Goal: Entertainment & Leisure: Consume media (video, audio)

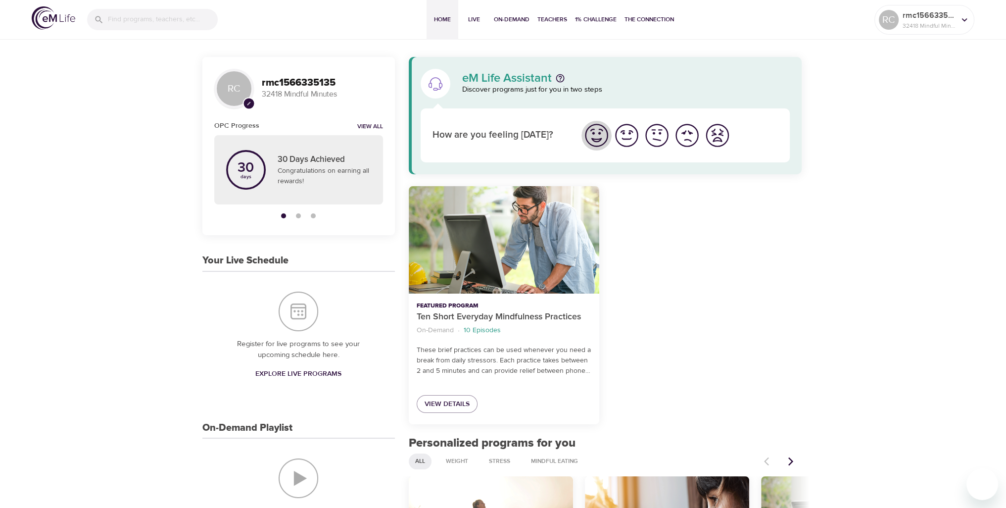
click at [592, 130] on img "I'm feeling great" at bounding box center [596, 135] width 27 height 27
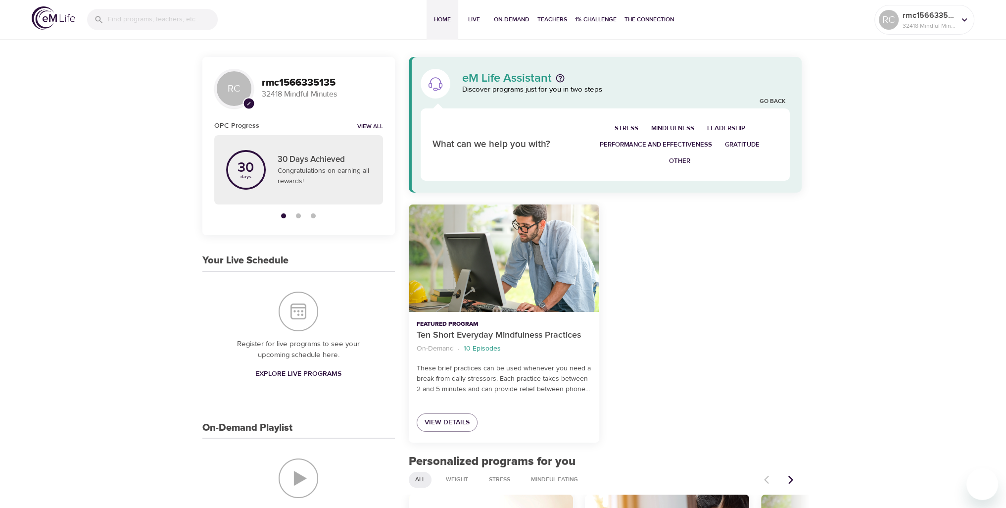
click at [661, 125] on span "Mindfulness" at bounding box center [672, 128] width 43 height 11
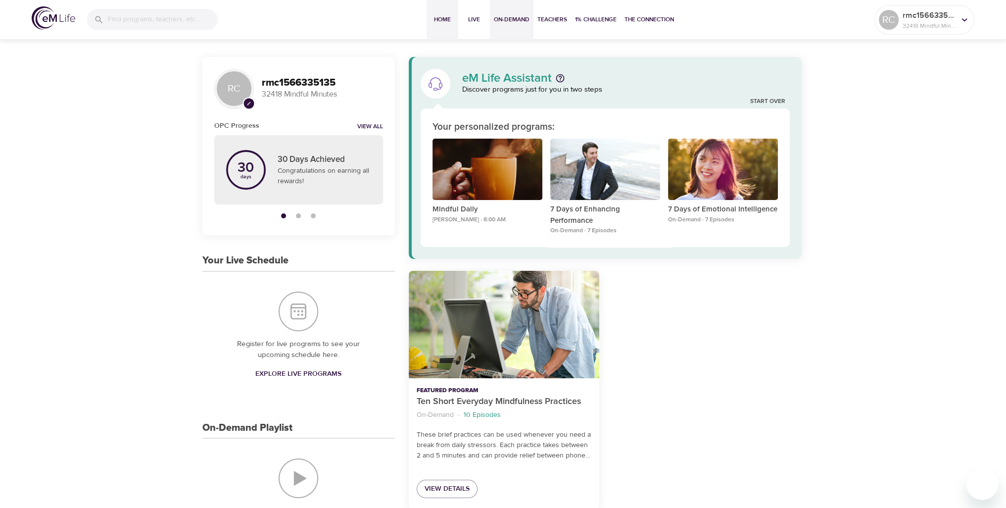
click at [511, 17] on span "On-Demand" at bounding box center [512, 19] width 36 height 10
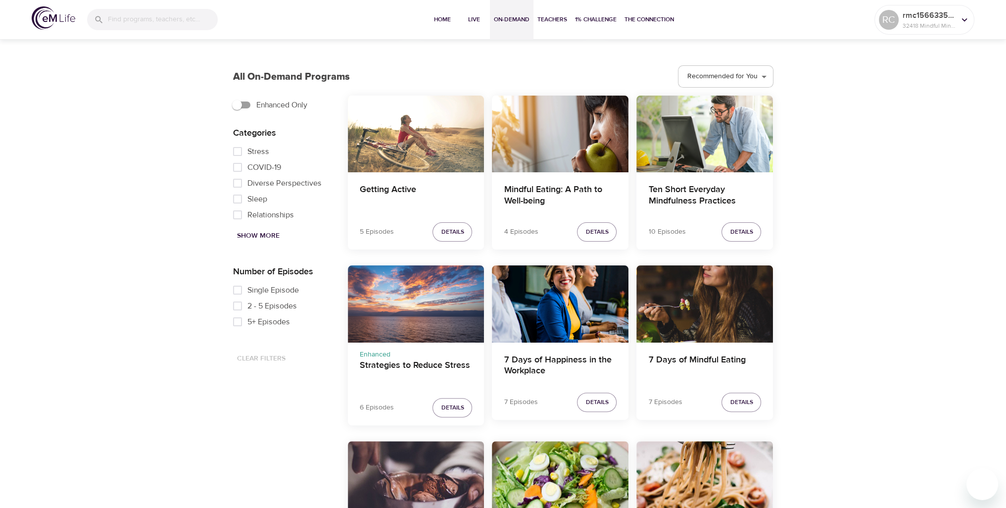
scroll to position [297, 0]
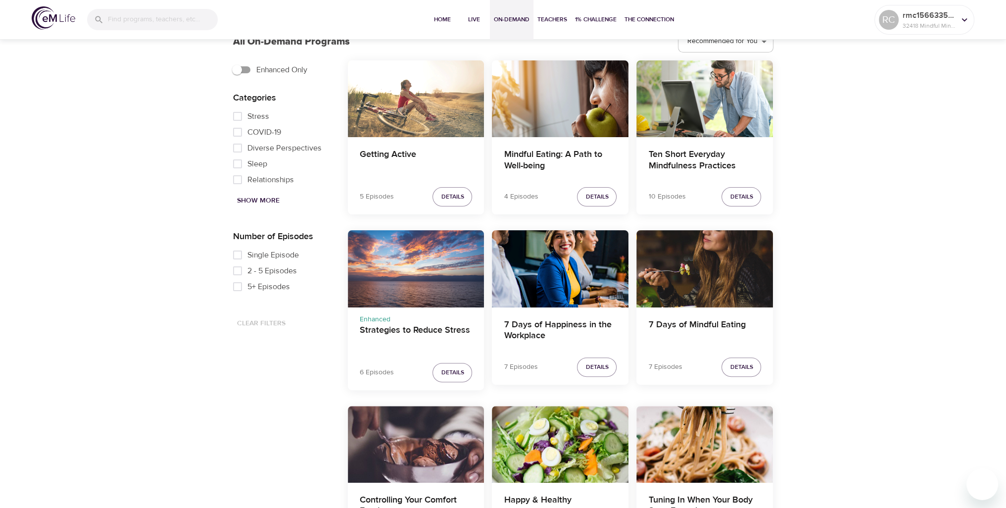
click at [239, 254] on input "Single Episode" at bounding box center [238, 255] width 20 height 16
checkbox input "true"
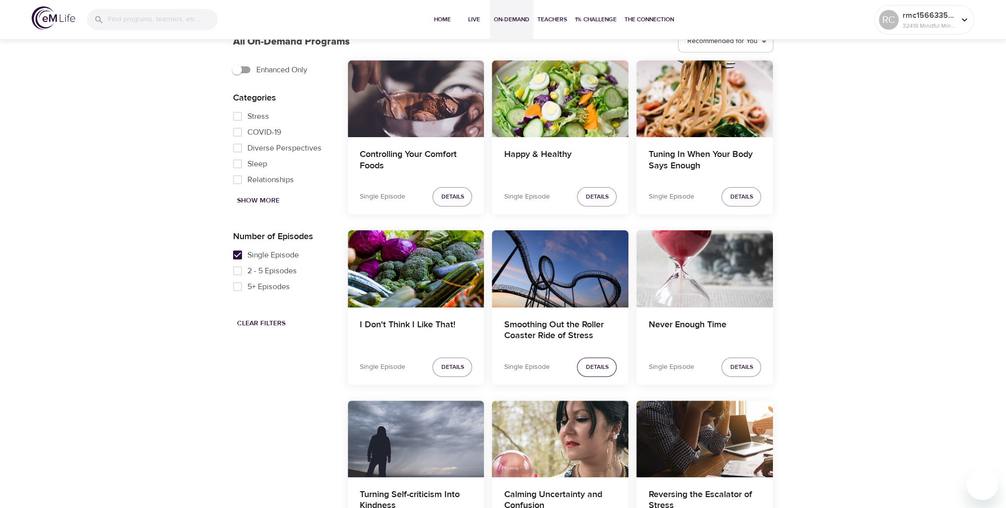
click at [595, 367] on span "Details" at bounding box center [596, 367] width 23 height 10
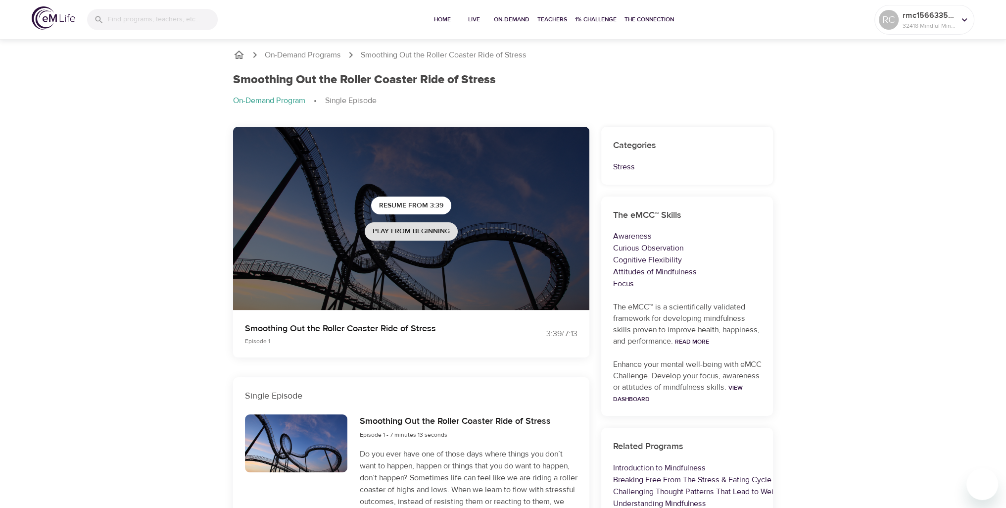
click at [414, 230] on span "Play from beginning" at bounding box center [411, 231] width 77 height 12
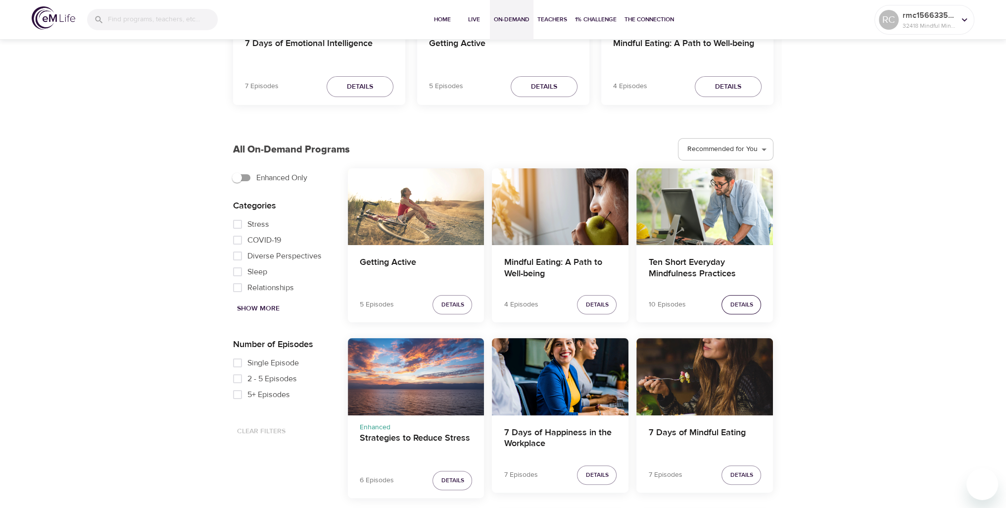
scroll to position [376, 0]
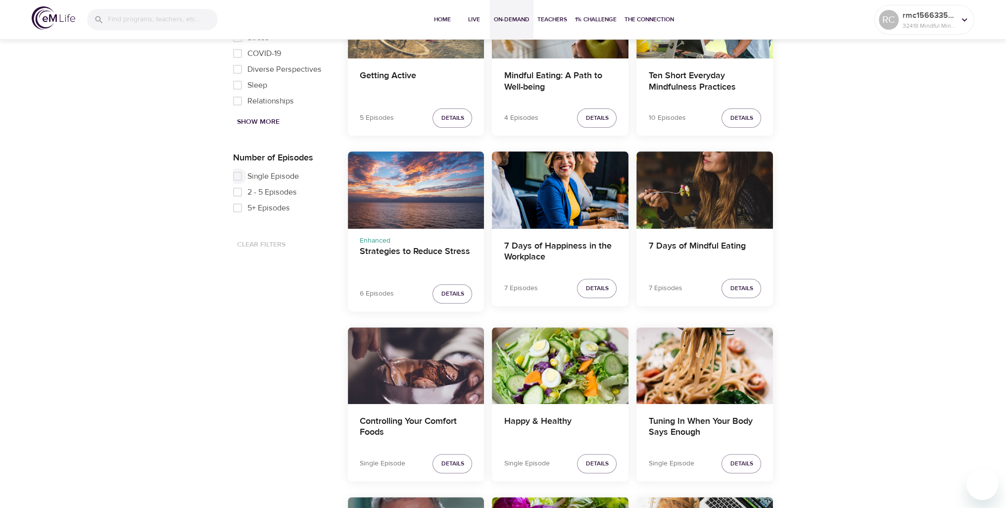
click at [239, 175] on input "Single Episode" at bounding box center [238, 176] width 20 height 16
checkbox input "true"
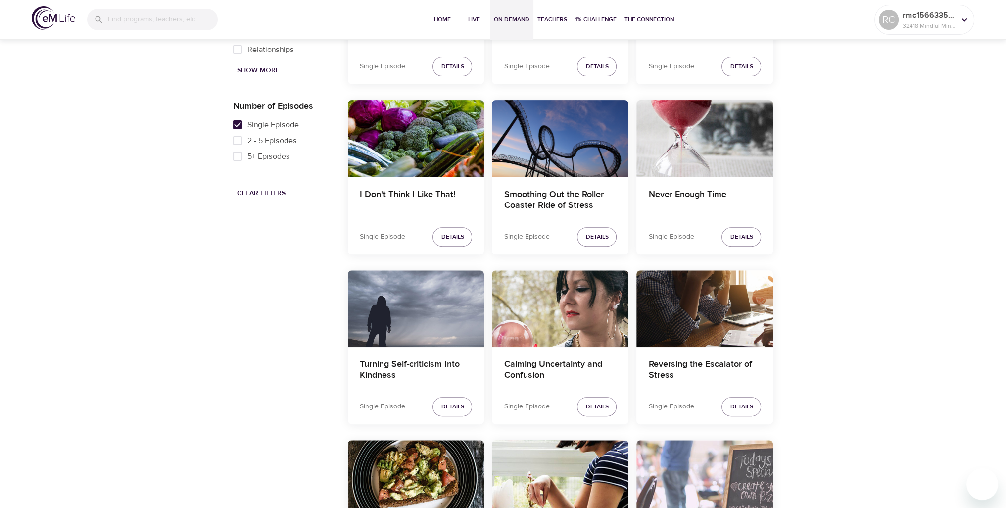
scroll to position [475, 0]
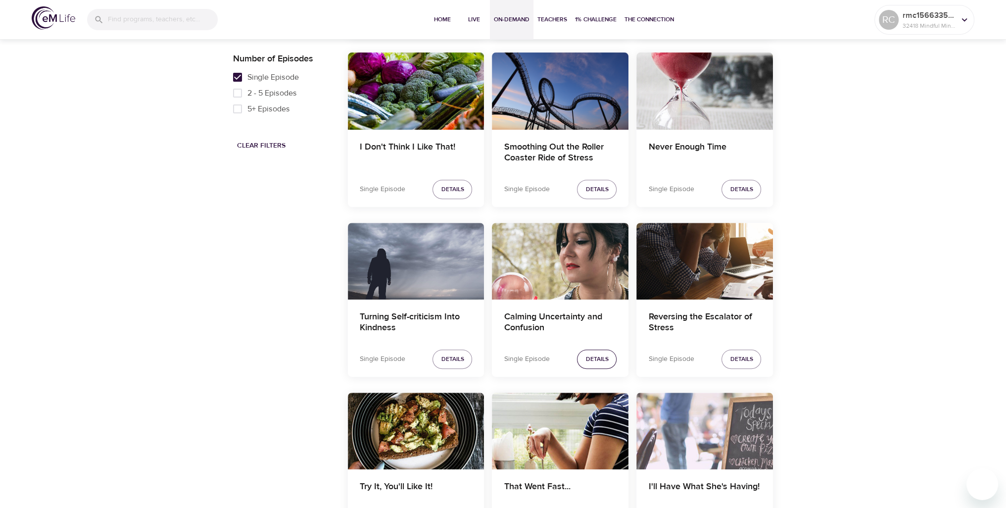
click at [597, 361] on span "Details" at bounding box center [596, 359] width 23 height 10
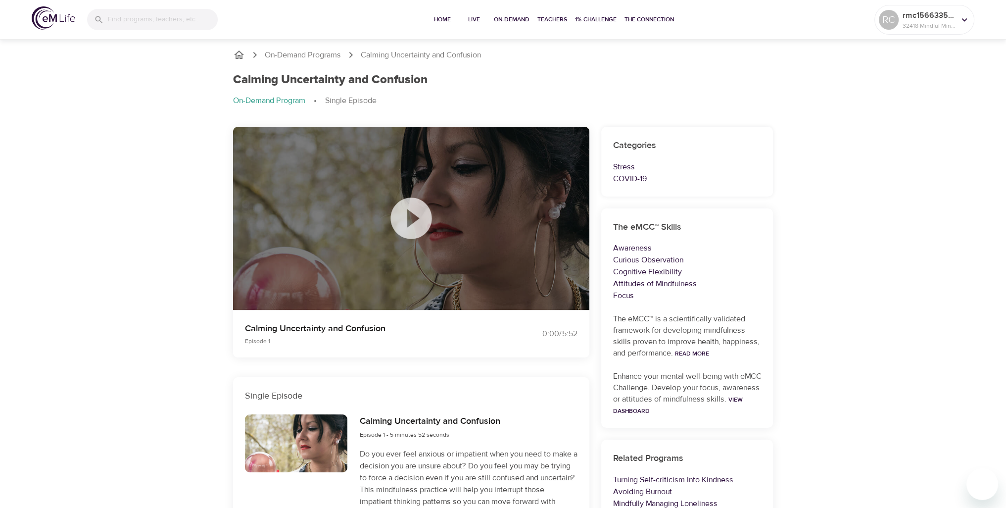
click at [411, 220] on icon at bounding box center [410, 217] width 49 height 49
click at [439, 16] on span "Home" at bounding box center [443, 19] width 24 height 10
